Goal: Task Accomplishment & Management: Complete application form

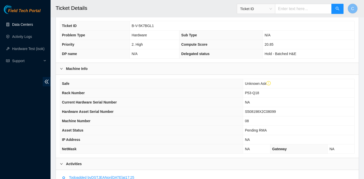
scroll to position [115, 0]
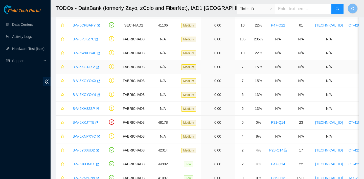
scroll to position [91, 0]
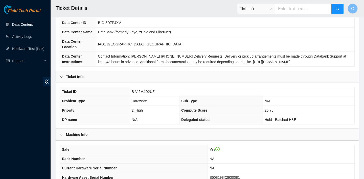
scroll to position [71, 0]
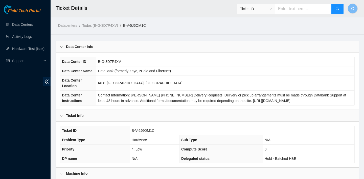
scroll to position [254, 0]
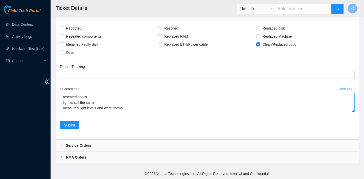
scroll to position [22, 0]
click at [130, 102] on textarea "verified rack, machine, and port number one of lights on port eth-1/1/19 were r…" at bounding box center [207, 102] width 295 height 19
click at [63, 103] on textarea "verified rack, machine, and port number one of lights on port eth-1/1/19 were r…" at bounding box center [207, 102] width 295 height 19
click at [110, 102] on textarea "verified rack, machine, and port number one of lights on port eth-1/1/19 were r…" at bounding box center [207, 102] width 295 height 19
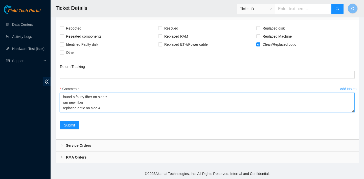
type textarea "verified rack, machine, and port number one of lights on port eth-1/1/19 were r…"
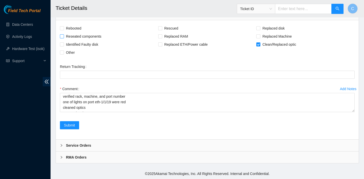
click at [90, 34] on span "Reseated components" at bounding box center [83, 36] width 39 height 8
click at [63, 34] on input "Reseated components" at bounding box center [62, 36] width 4 height 4
checkbox input "true"
click at [75, 54] on span "Other" at bounding box center [70, 53] width 13 height 8
click at [63, 54] on input "Other" at bounding box center [62, 53] width 4 height 4
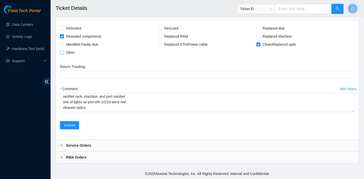
checkbox input "true"
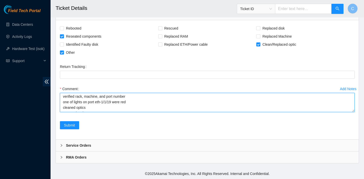
click at [102, 108] on textarea "verified rack, machine, and port number one of lights on port eth-1/1/19 were r…" at bounding box center [207, 102] width 295 height 19
click at [104, 104] on textarea "verified rack, machine, and port number one of lights on port eth-1/1/19 were r…" at bounding box center [207, 102] width 295 height 19
click at [79, 104] on textarea "verified rack, machine, and port number one of lights on port eth-1/1/19 were r…" at bounding box center [207, 102] width 295 height 19
click at [78, 104] on textarea "verified rack, machine, and port number one of lights on port eth-1/1/19 were r…" at bounding box center [207, 102] width 295 height 19
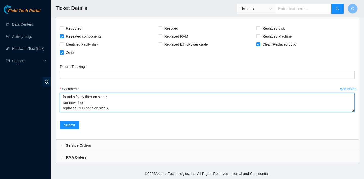
click at [95, 104] on textarea "verified rack, machine, and port number one of lights on port eth-1/1/19 were r…" at bounding box center [207, 102] width 295 height 19
click at [94, 104] on textarea "verified rack, machine, and port number one of lights on port eth-1/1/19 were r…" at bounding box center [207, 102] width 295 height 19
click at [146, 104] on textarea "verified rack, machine, and port number one of lights on port eth-1/1/19 were r…" at bounding box center [207, 102] width 295 height 19
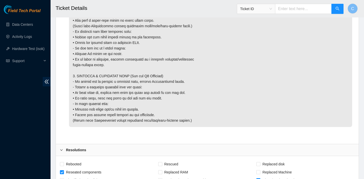
scroll to position [871, 0]
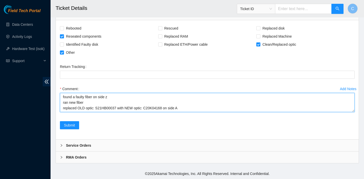
click at [184, 104] on textarea "verified rack, machine, and port number one of lights on port eth-1/1/19 were r…" at bounding box center [207, 102] width 295 height 19
drag, startPoint x: 119, startPoint y: 103, endPoint x: 100, endPoint y: 103, distance: 19.0
click at [100, 103] on textarea "verified rack, machine, and port number one of lights on port eth-1/1/19 were r…" at bounding box center [207, 102] width 295 height 19
paste textarea "C2011324624"
drag, startPoint x: 169, startPoint y: 104, endPoint x: 152, endPoint y: 104, distance: 16.4
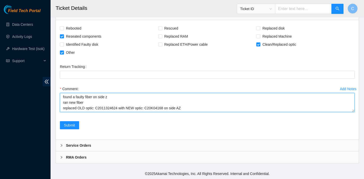
click at [152, 104] on textarea "verified rack, machine, and port number one of lights on port eth-1/1/19 were r…" at bounding box center [207, 102] width 295 height 19
paste textarea "INMBTA171485"
click at [191, 104] on textarea "verified rack, machine, and port number one of lights on port eth-1/1/19 were r…" at bounding box center [207, 102] width 295 height 19
click at [191, 103] on textarea "verified rack, machine, and port number one of lights on port eth-1/1/19 were r…" at bounding box center [207, 102] width 295 height 19
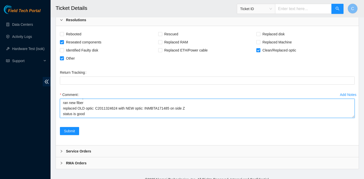
scroll to position [54, 0]
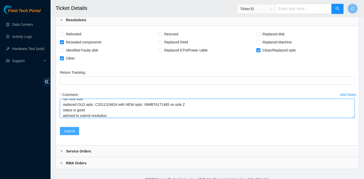
type textarea "verified rack, machine, and port number one of lights on port eth-1/1/19 were r…"
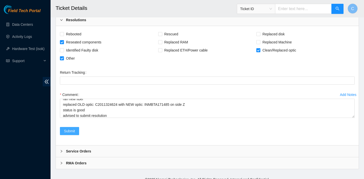
click at [71, 134] on span "Submit" at bounding box center [69, 131] width 11 height 6
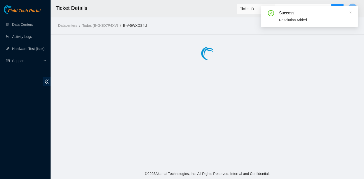
scroll to position [0, 0]
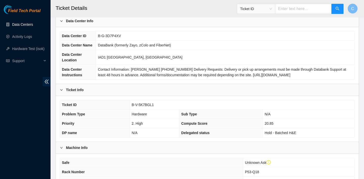
scroll to position [51, 0]
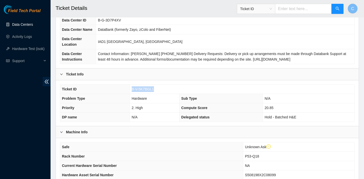
drag, startPoint x: 161, startPoint y: 88, endPoint x: 131, endPoint y: 87, distance: 29.4
click at [131, 87] on td "B-V-5K7BGL1" at bounding box center [242, 89] width 225 height 9
copy span "B-V-5K7BGL1"
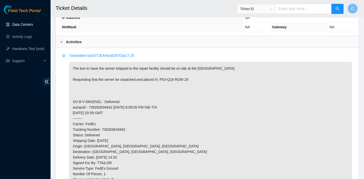
scroll to position [338, 0]
